Goal: Information Seeking & Learning: Learn about a topic

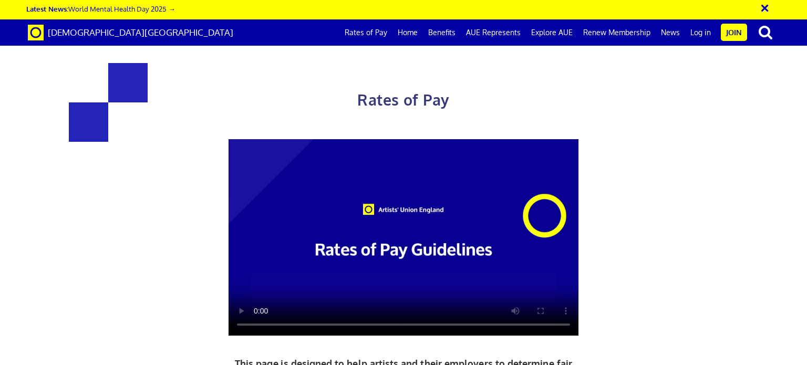
scroll to position [565, 0]
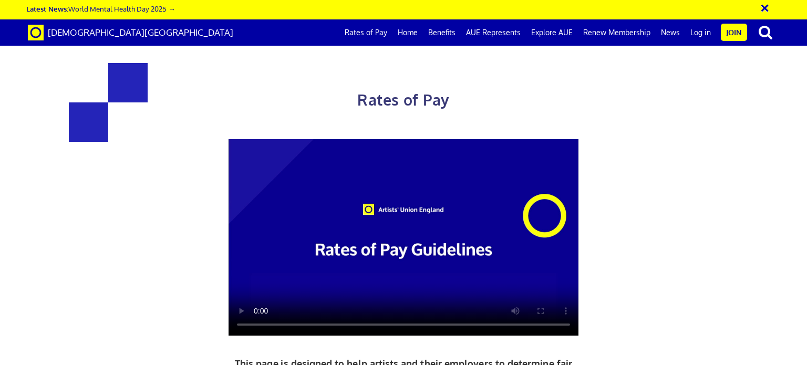
scroll to position [428, 0]
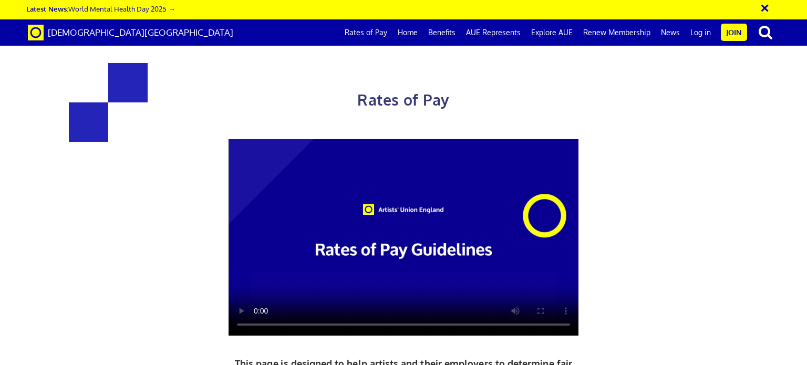
scroll to position [764, 0]
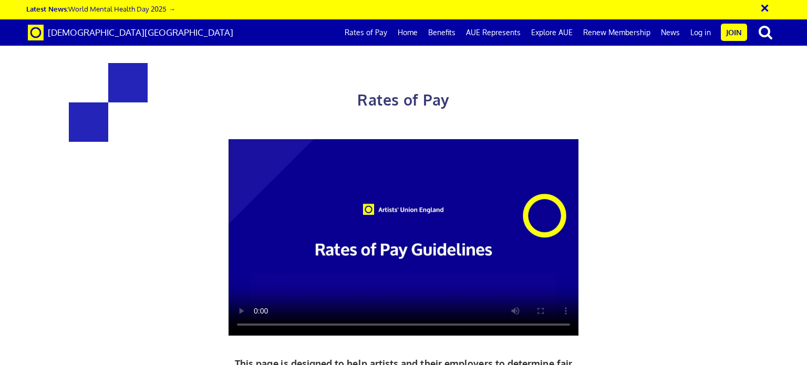
drag, startPoint x: 214, startPoint y: 247, endPoint x: 329, endPoint y: 64, distance: 215.8
click at [329, 64] on div "Rates of Pay This page is designed to help artists and their employers to deter…" at bounding box center [403, 293] width 549 height 502
